Goal: Check status: Check status

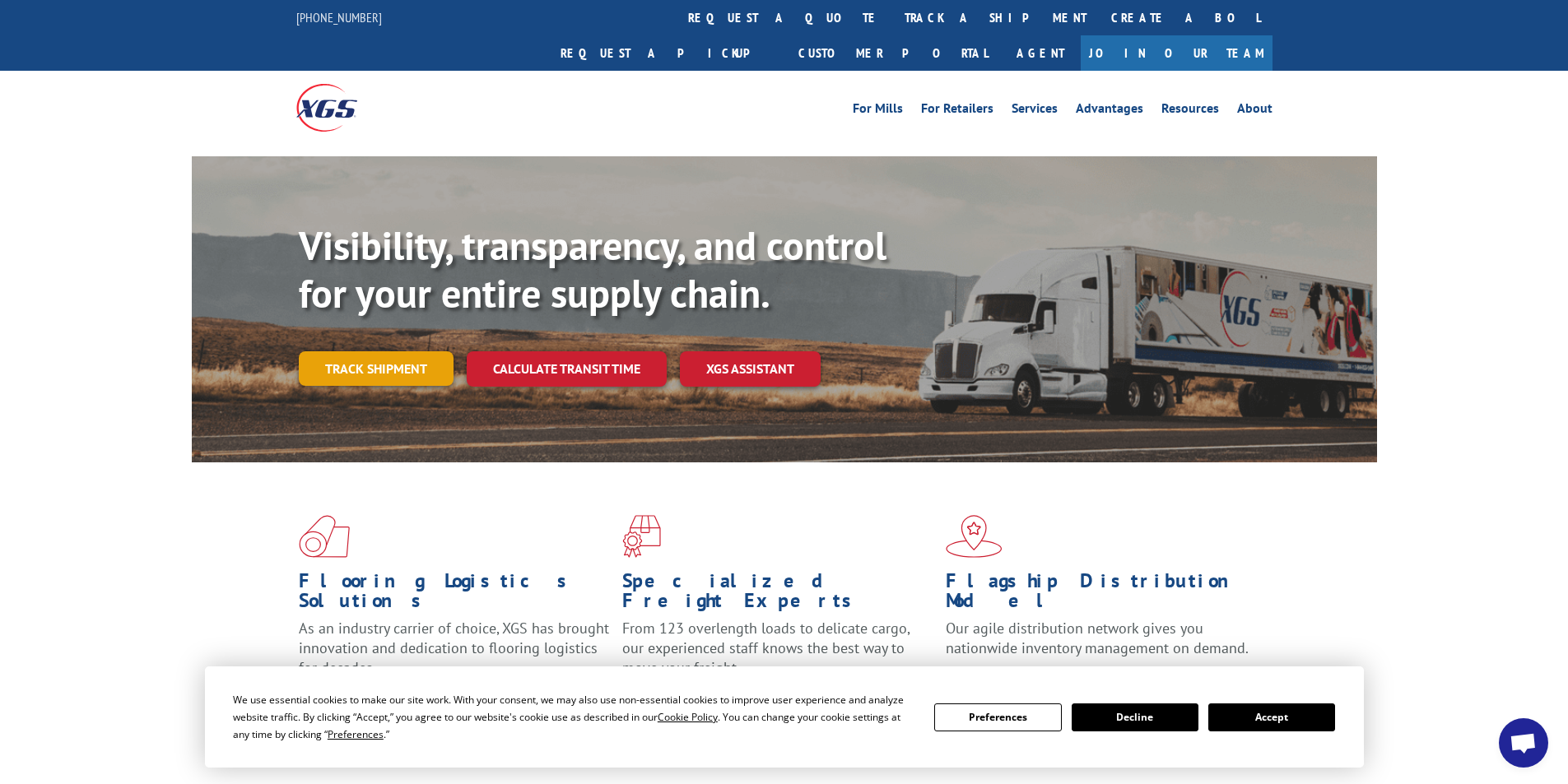
click at [377, 351] on link "Track shipment" at bounding box center [376, 369] width 154 height 35
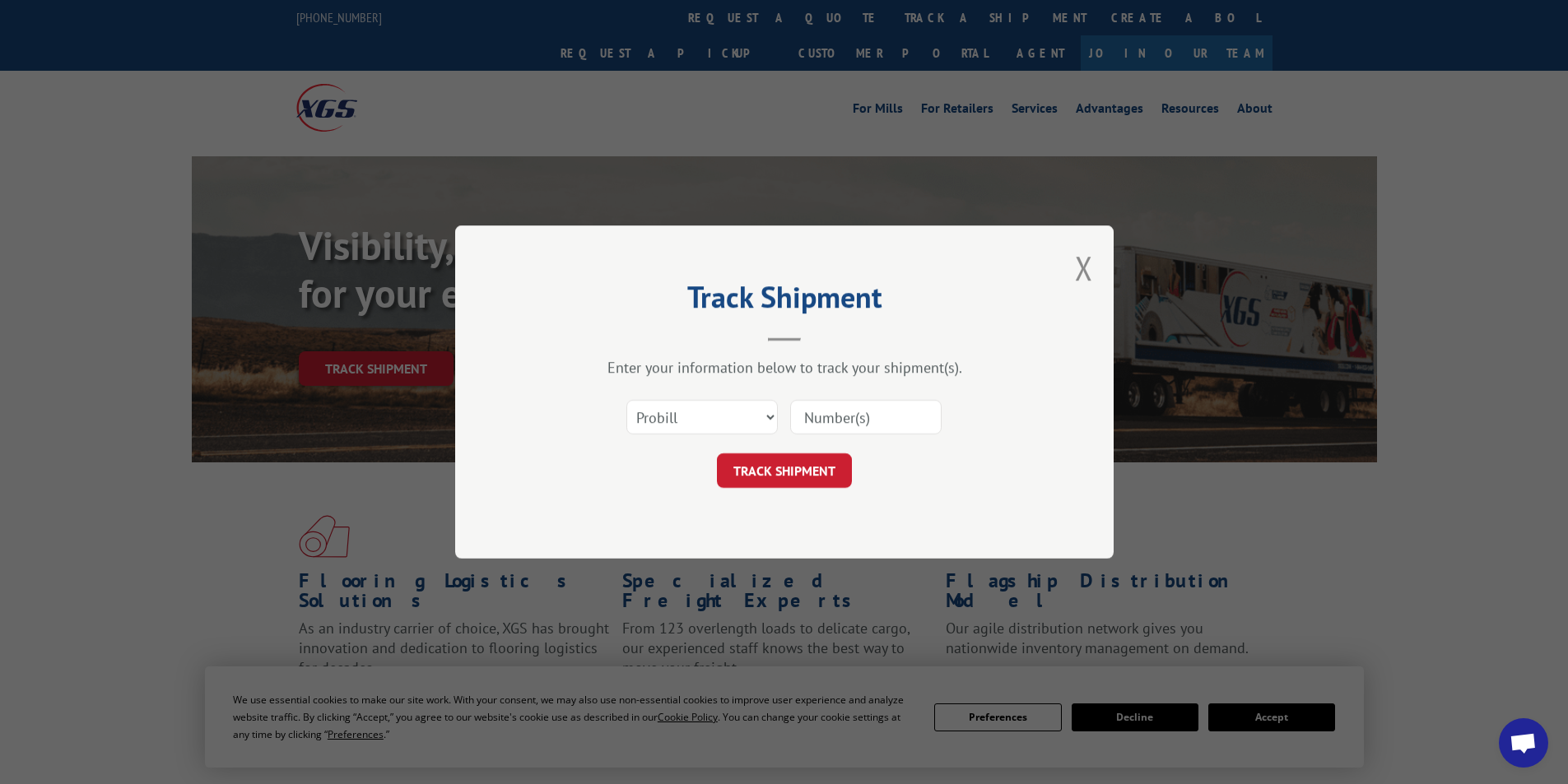
click at [841, 414] on input at bounding box center [866, 417] width 152 height 35
drag, startPoint x: 843, startPoint y: 412, endPoint x: 686, endPoint y: 399, distance: 157.5
click at [686, 399] on div "Select category... Probill BOL PO" at bounding box center [702, 417] width 150 height 38
click at [711, 421] on select "Select category... Probill BOL PO" at bounding box center [702, 417] width 152 height 35
select select "bol"
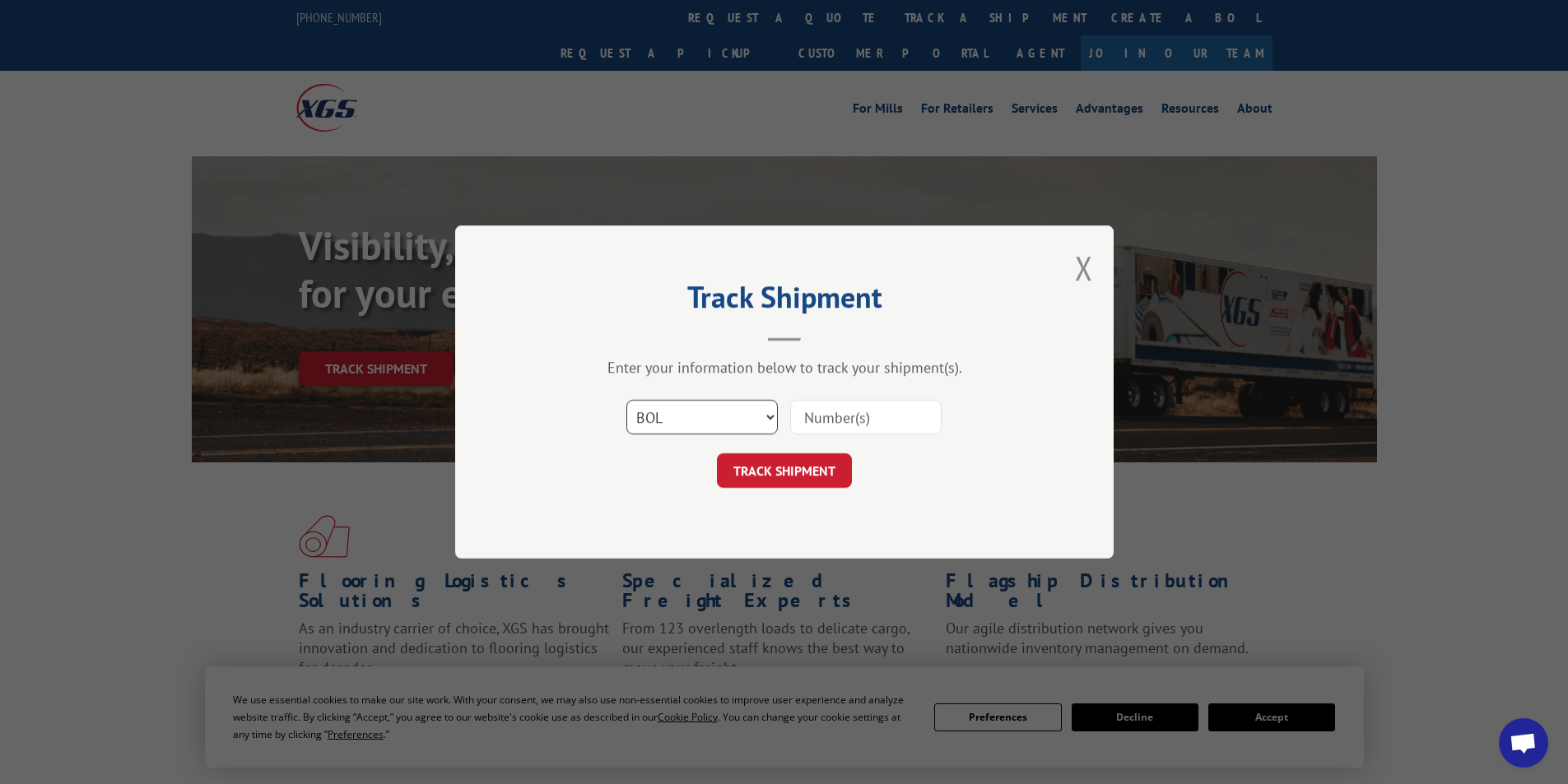
click at [626, 400] on select "Select category... Probill BOL PO" at bounding box center [702, 417] width 152 height 35
click at [850, 420] on input at bounding box center [866, 417] width 152 height 35
paste input "645242"
type input "645242"
drag, startPoint x: 800, startPoint y: 476, endPoint x: 787, endPoint y: 478, distance: 13.2
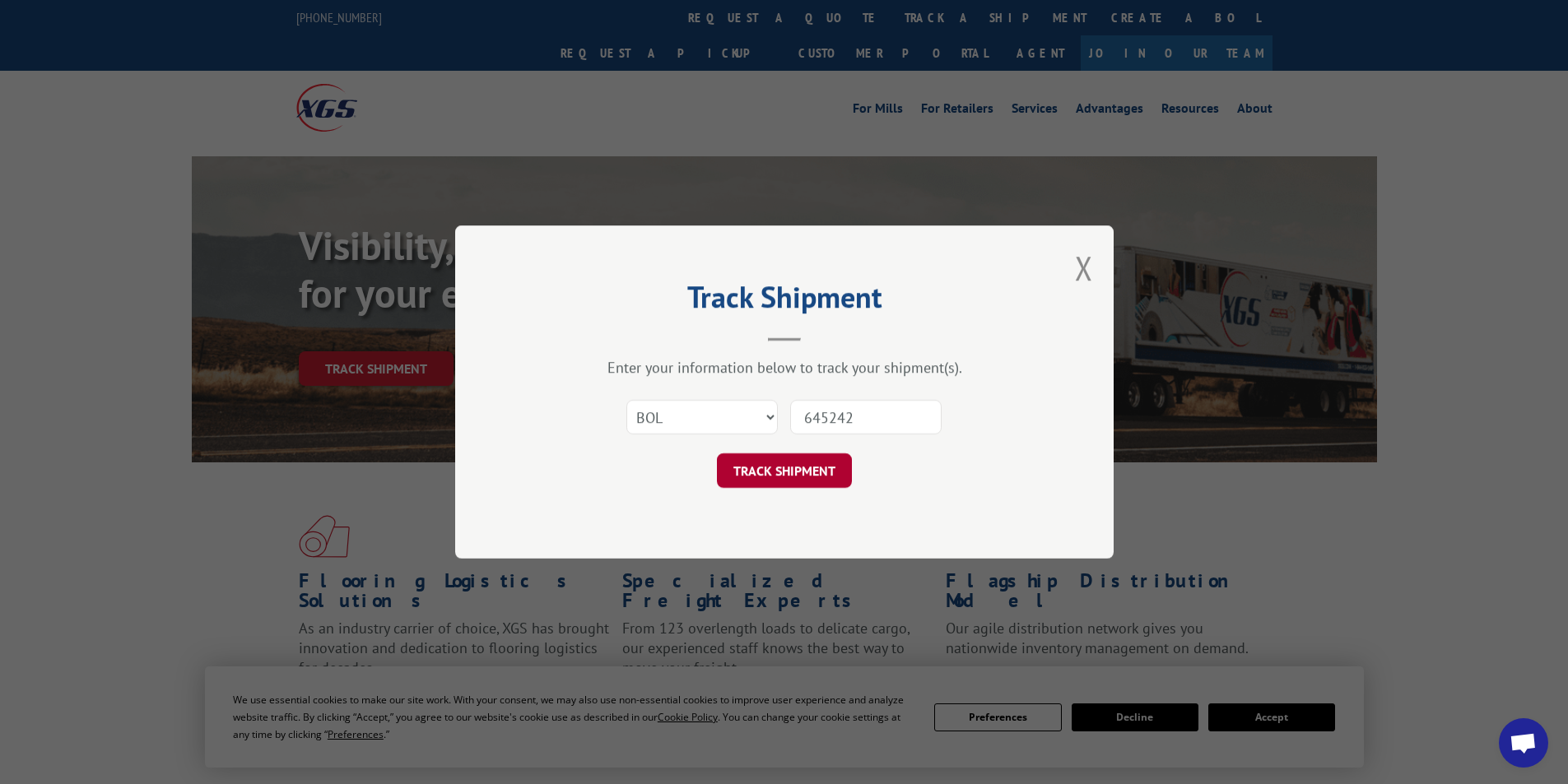
click at [800, 475] on button "TRACK SHIPMENT" at bounding box center [785, 471] width 135 height 35
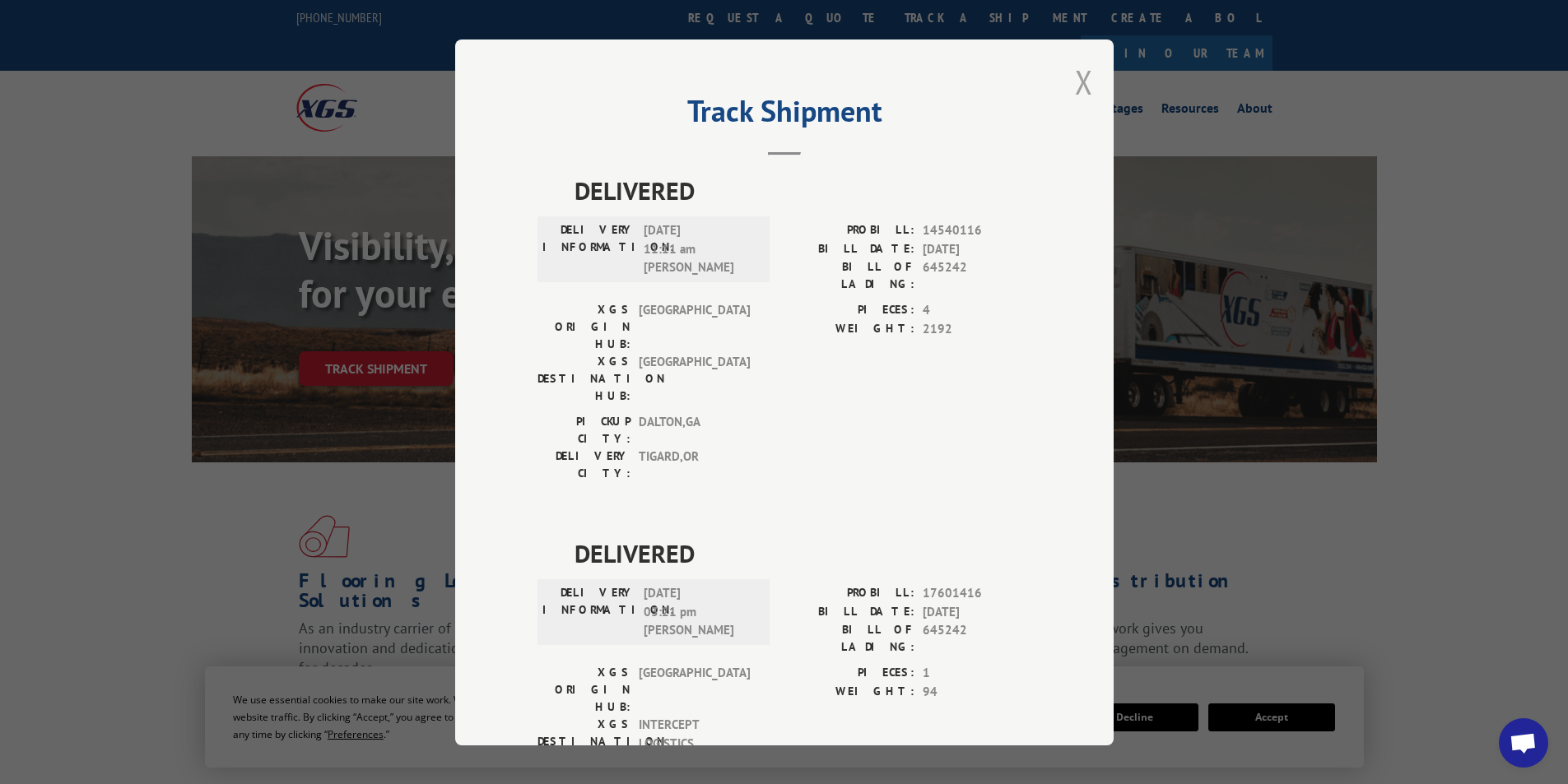
click at [1075, 82] on button "Close modal" at bounding box center [1083, 82] width 18 height 43
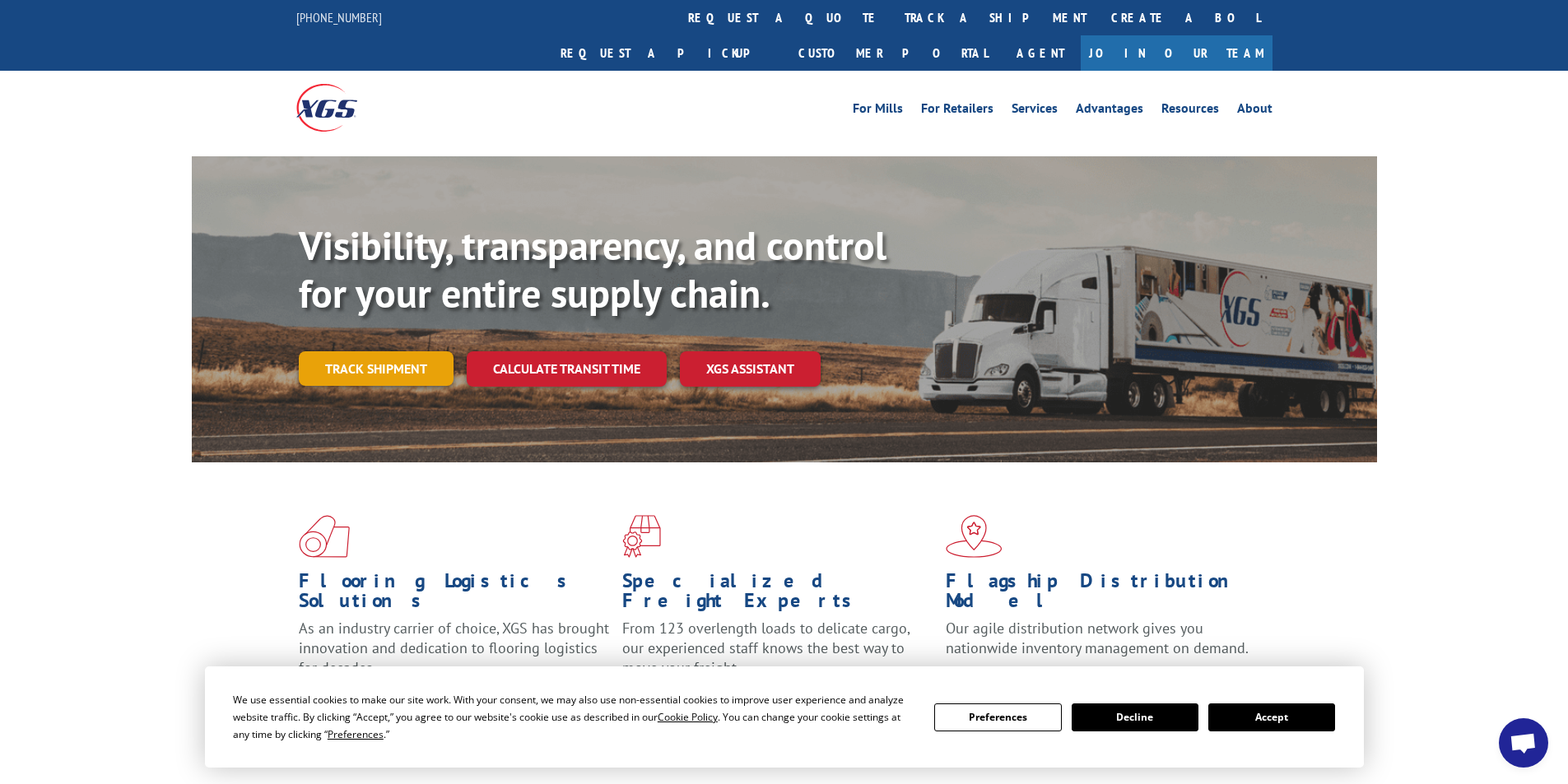
click at [408, 351] on link "Track shipment" at bounding box center [376, 369] width 154 height 35
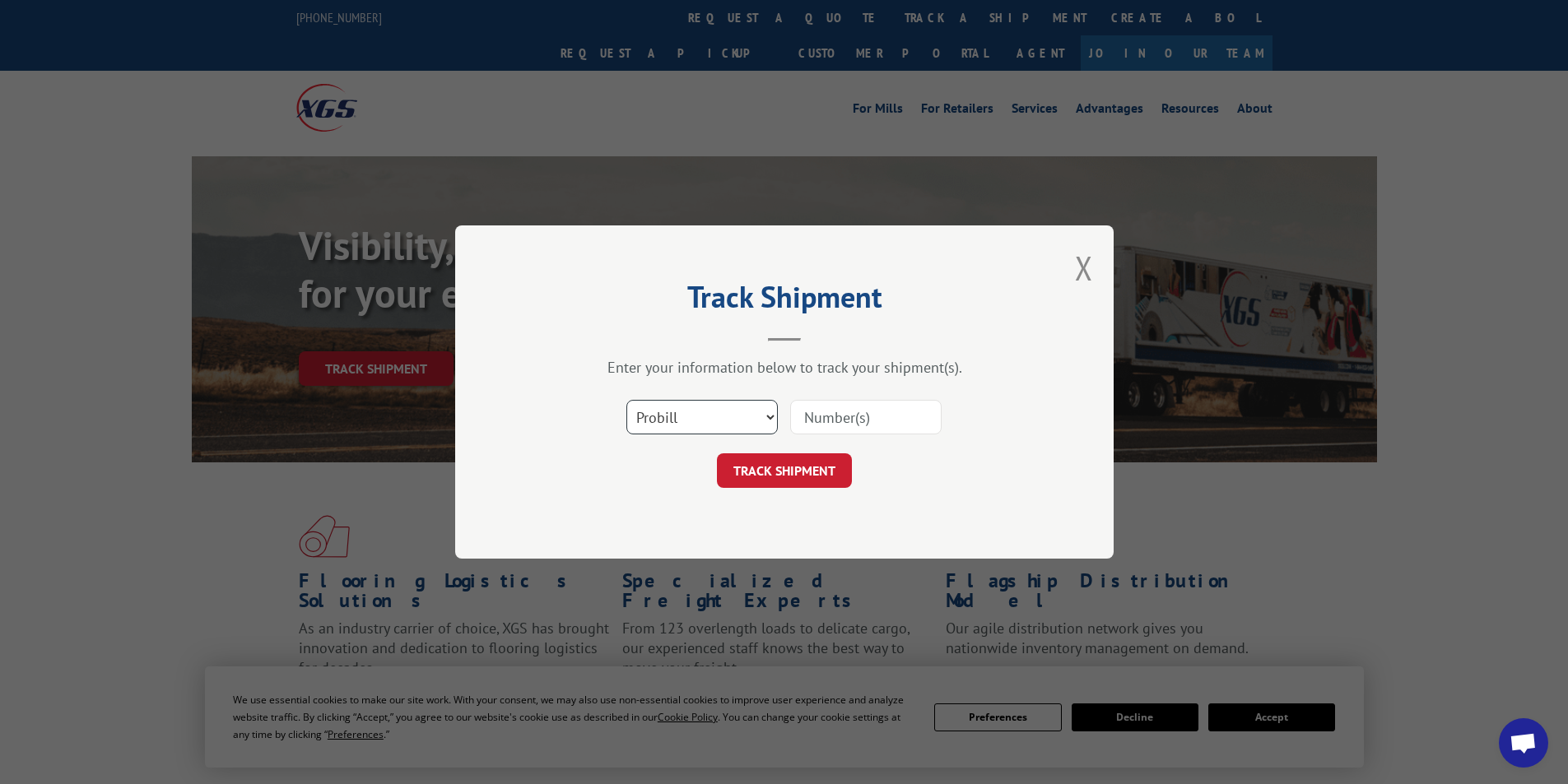
click at [735, 413] on select "Select category... Probill BOL PO" at bounding box center [702, 417] width 152 height 35
select select "bol"
click at [626, 400] on select "Select category... Probill BOL PO" at bounding box center [702, 417] width 152 height 35
click at [866, 423] on input at bounding box center [866, 417] width 152 height 35
paste input "645242"
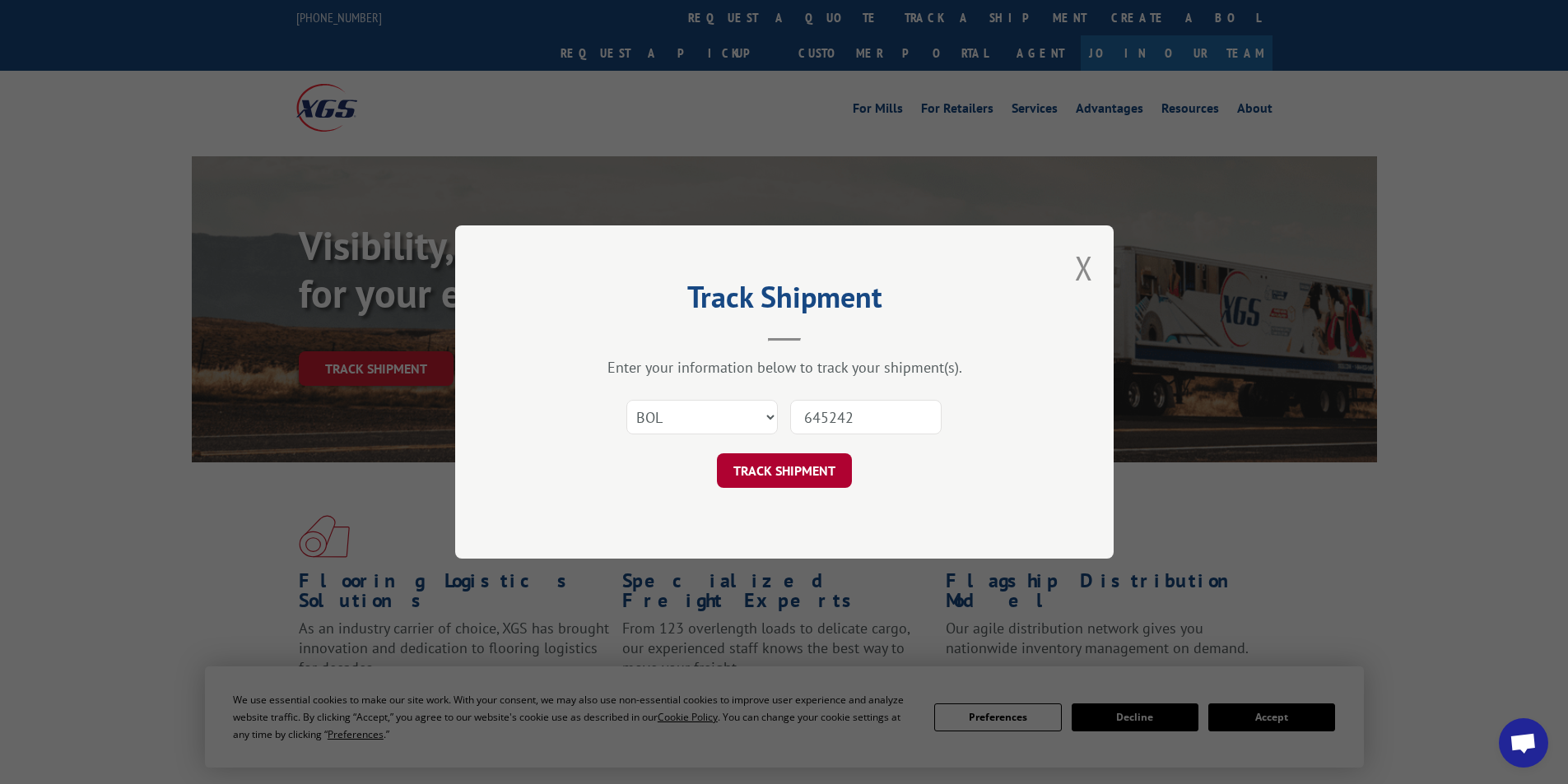
type input "645242"
click at [815, 470] on button "TRACK SHIPMENT" at bounding box center [785, 471] width 135 height 35
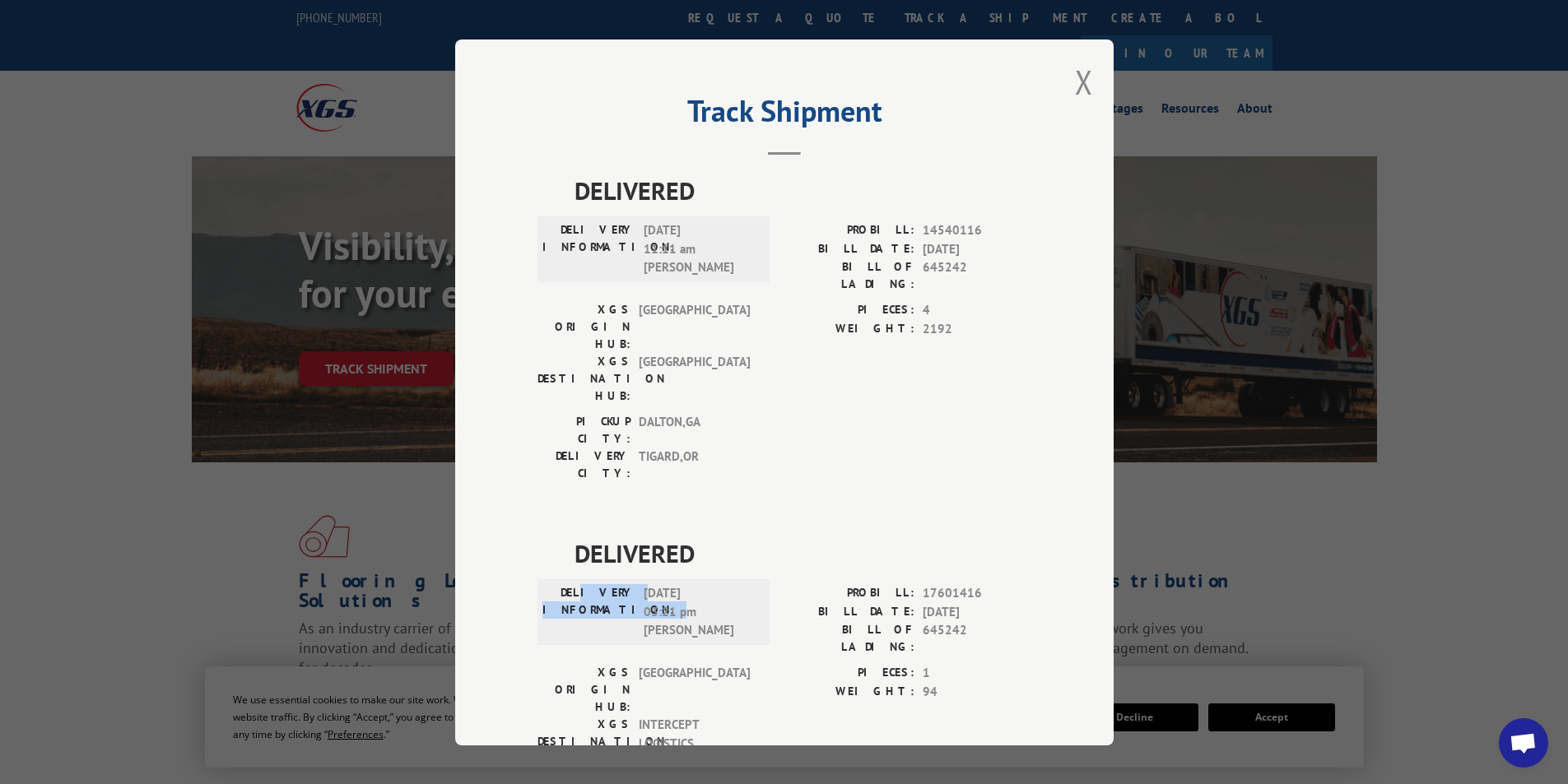
drag, startPoint x: 616, startPoint y: 498, endPoint x: 700, endPoint y: 534, distance: 91.4
click at [700, 585] on div "DELIVERY INFORMATION: 09/10/2025 03:21 pm Jim" at bounding box center [653, 612] width 222 height 56
click at [720, 664] on span "[GEOGRAPHIC_DATA]" at bounding box center [694, 690] width 111 height 52
click at [1077, 80] on button "Close modal" at bounding box center [1083, 82] width 18 height 43
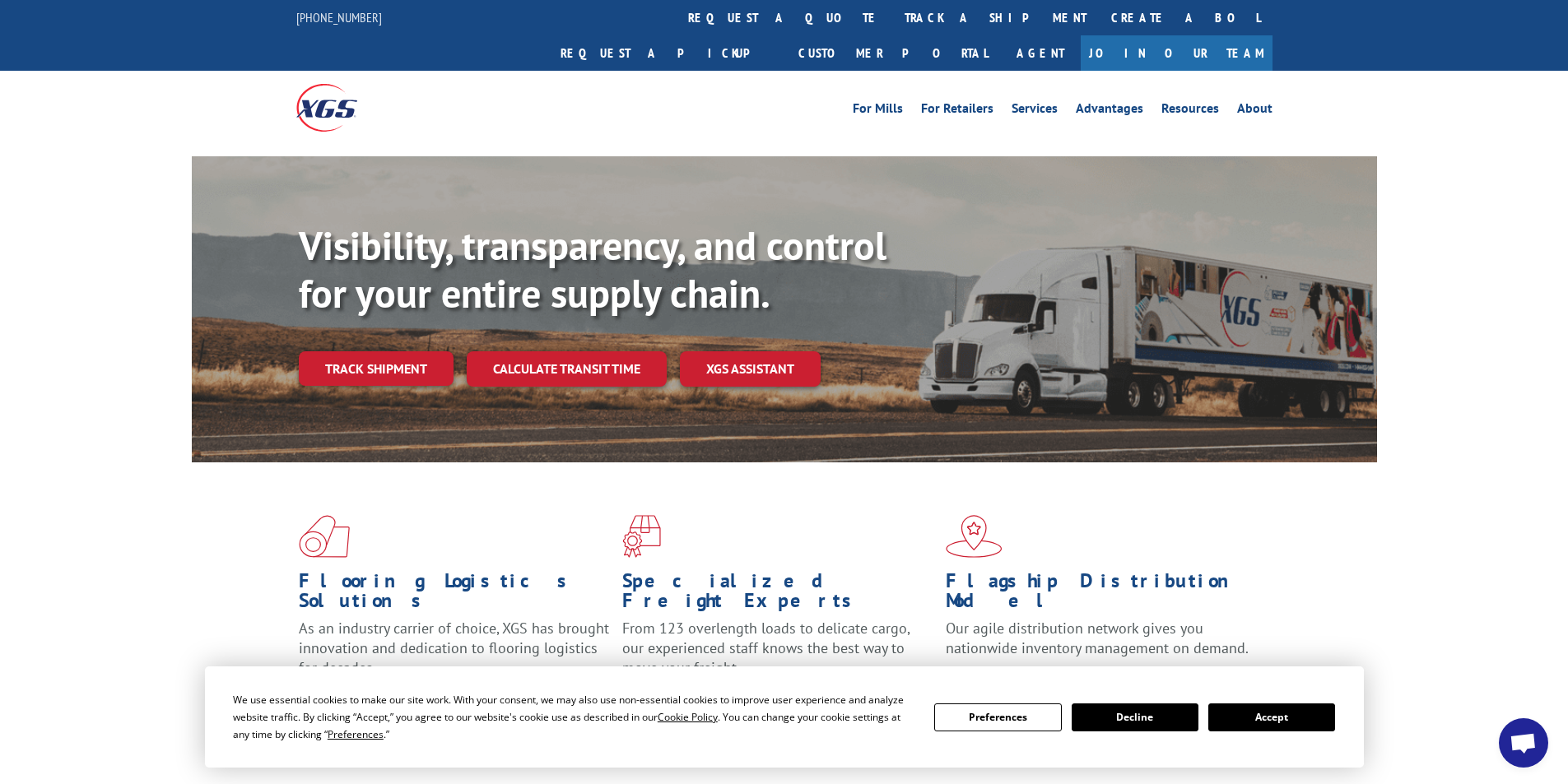
click at [1441, 505] on div "Flooring Logistics Solutions As an industry carrier of choice, XGS has brought …" at bounding box center [784, 628] width 1568 height 331
